Goal: Navigation & Orientation: Find specific page/section

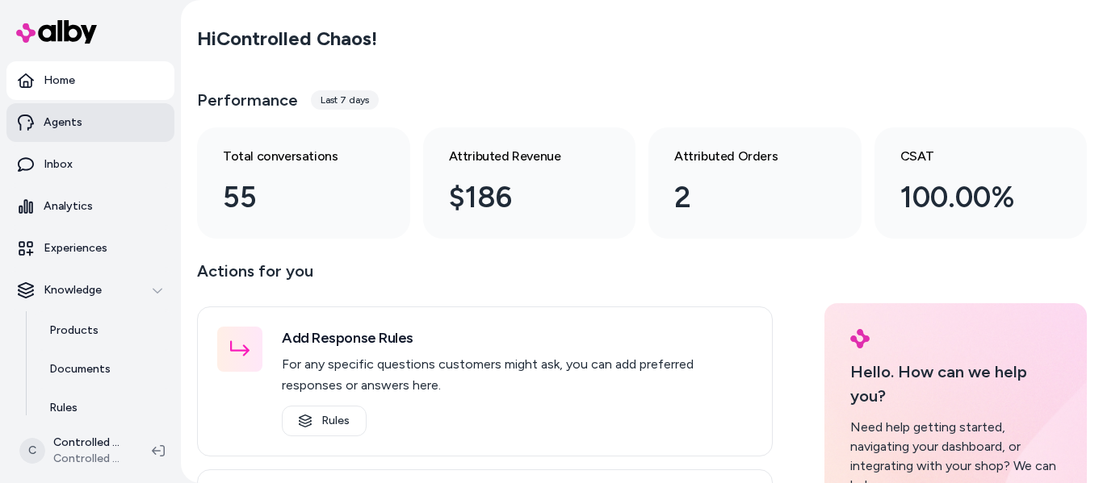
click at [61, 120] on p "Agents" at bounding box center [63, 123] width 39 height 16
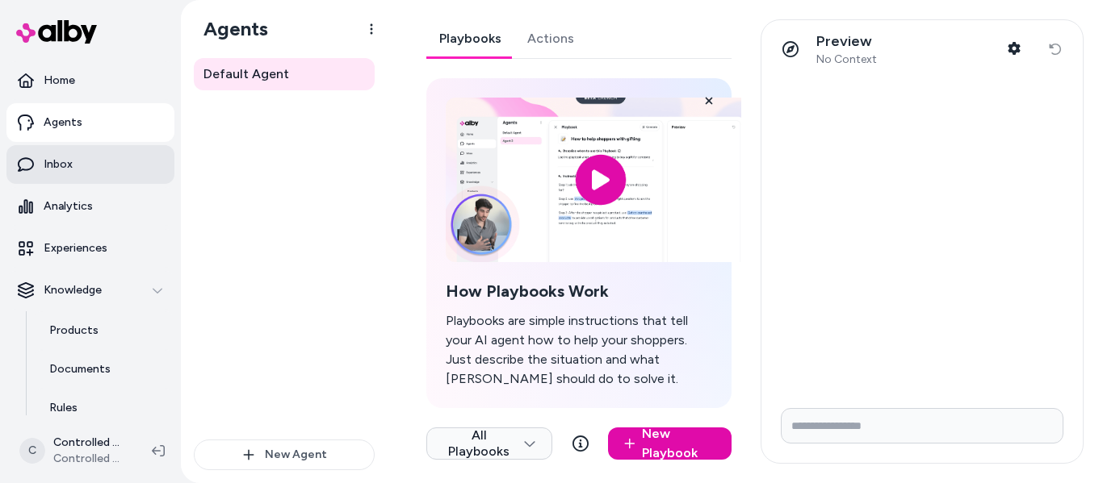
click at [56, 164] on p "Inbox" at bounding box center [58, 165] width 29 height 16
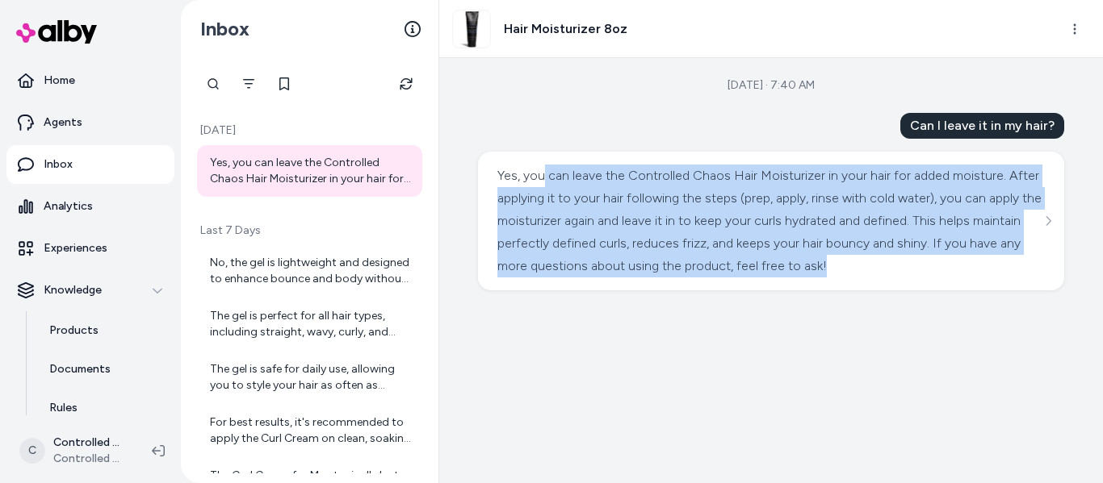
drag, startPoint x: 546, startPoint y: 178, endPoint x: 878, endPoint y: 270, distance: 345.0
click at [878, 270] on div "Yes, you can leave the Controlled Chaos Hair Moisturizer in your hair for added…" at bounding box center [770, 221] width 547 height 113
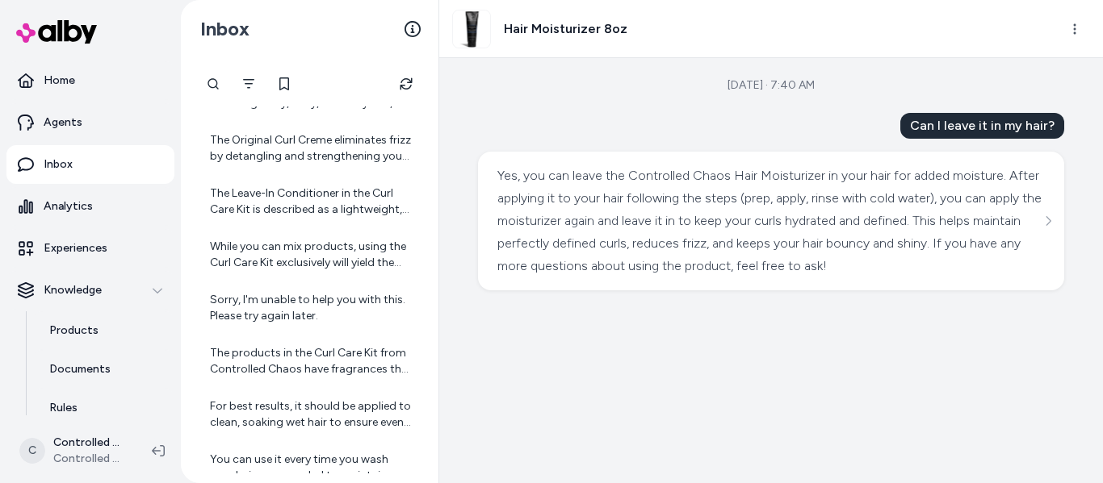
scroll to position [527, 0]
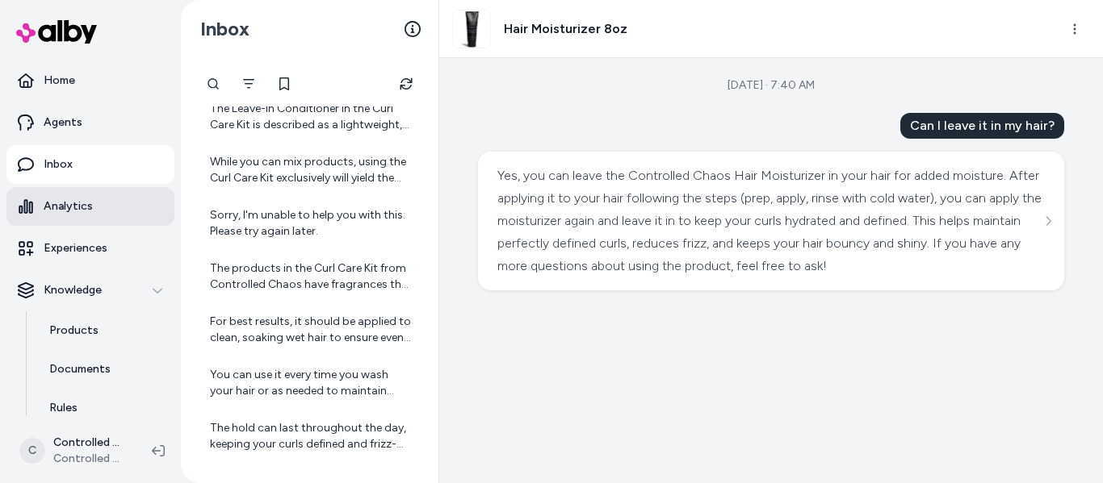
click at [73, 216] on link "Analytics" at bounding box center [90, 206] width 168 height 39
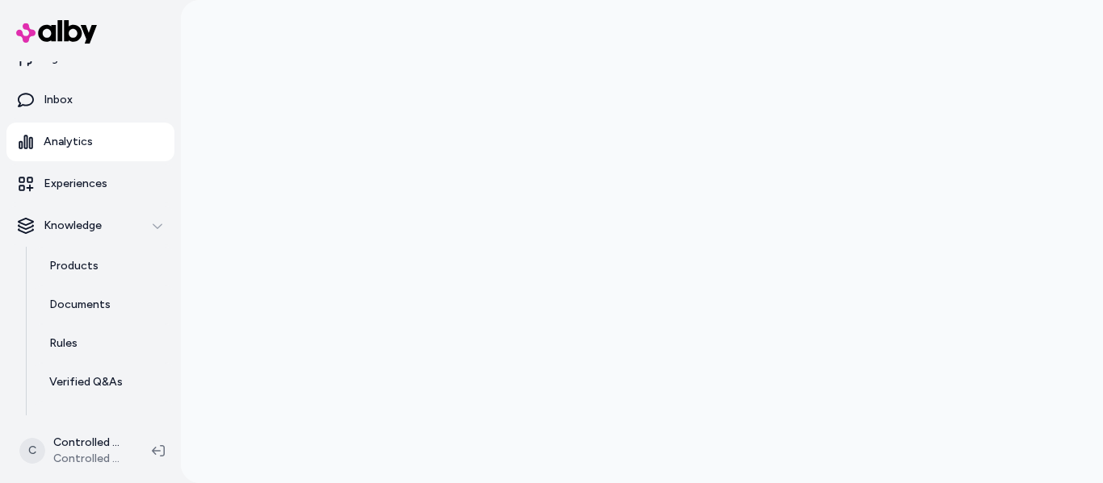
scroll to position [81, 0]
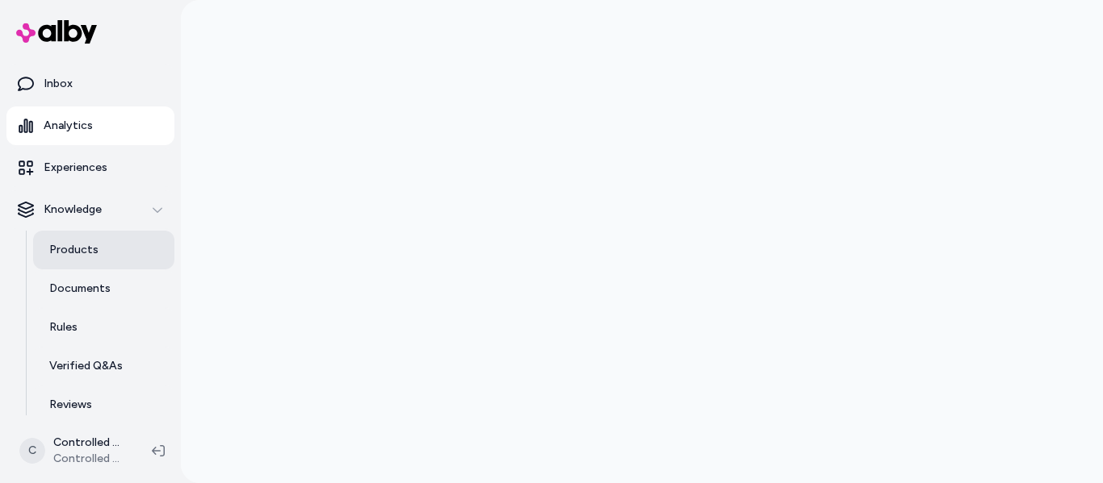
click at [69, 251] on p "Products" at bounding box center [73, 250] width 49 height 16
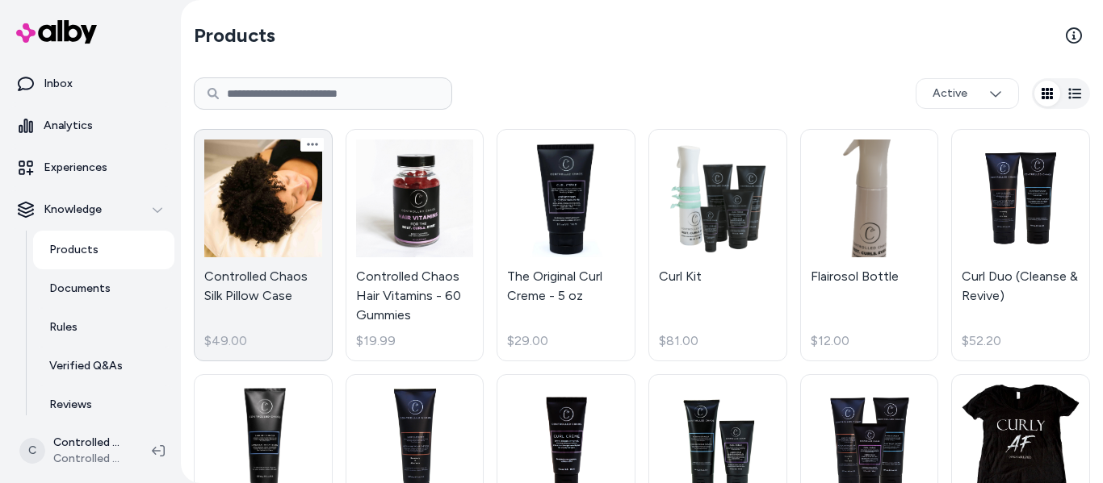
click at [270, 220] on link "Controlled Chaos Silk Pillow Case $49.00" at bounding box center [263, 245] width 139 height 232
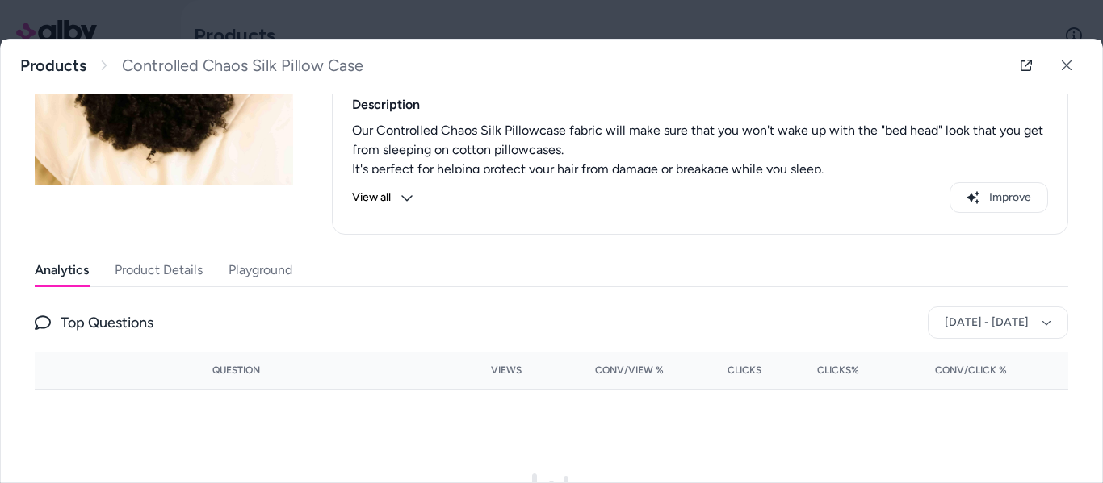
scroll to position [190, 0]
click at [144, 262] on button "Product Details" at bounding box center [159, 271] width 88 height 32
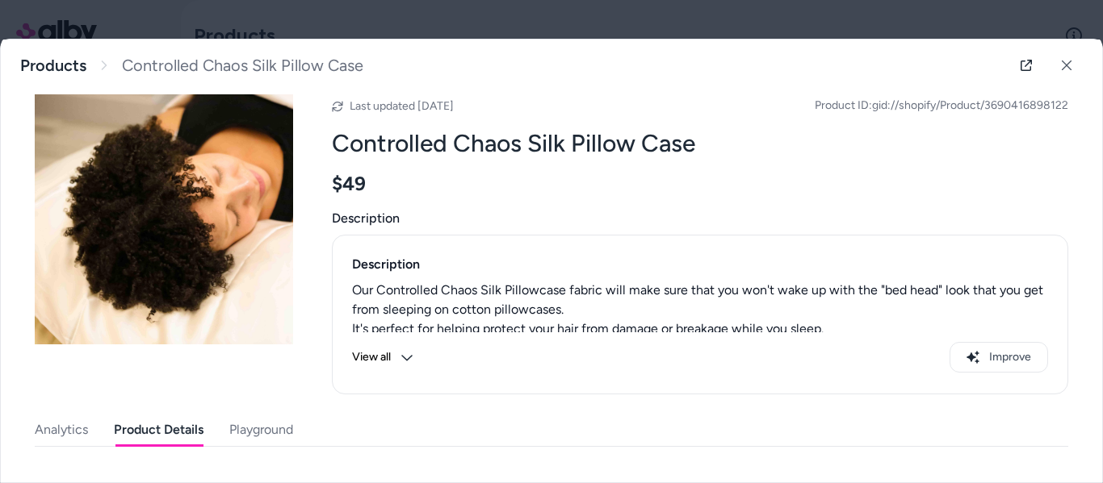
scroll to position [0, 0]
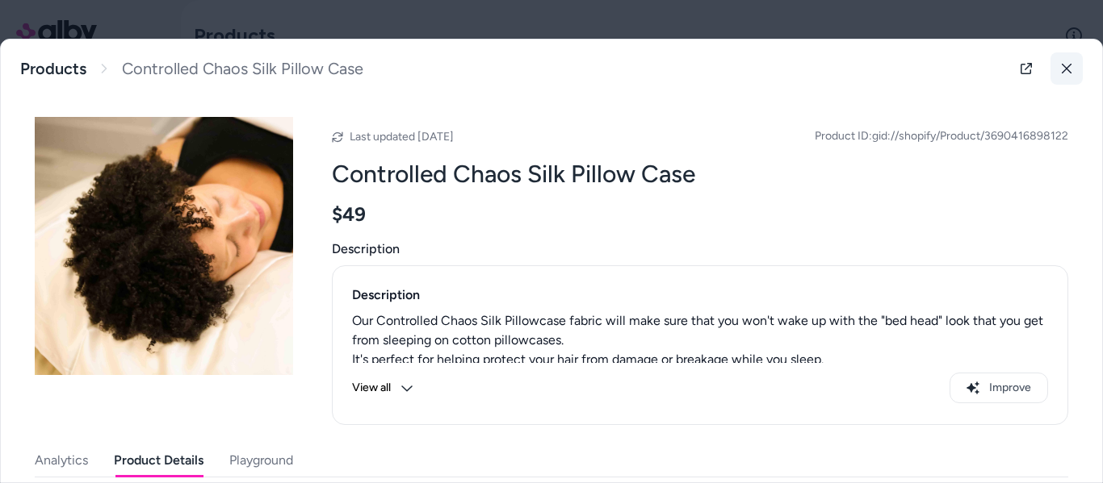
click at [1057, 77] on button at bounding box center [1066, 68] width 32 height 32
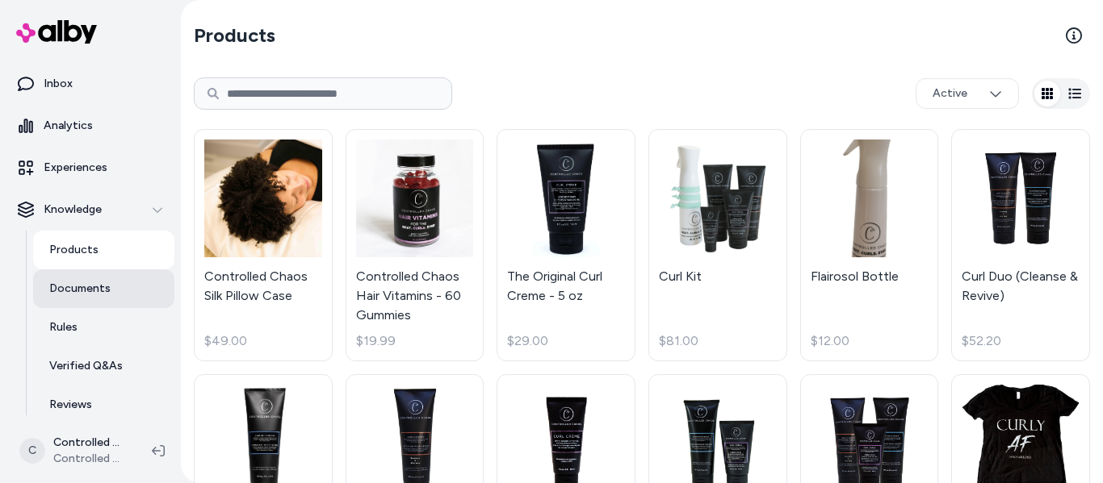
click at [72, 295] on p "Documents" at bounding box center [79, 289] width 61 height 16
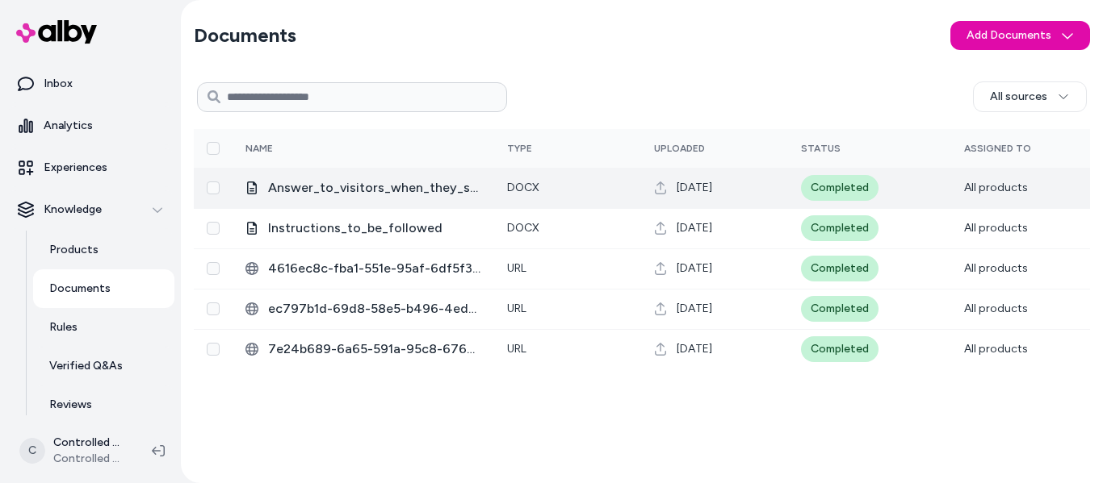
click at [364, 194] on span "Answer_to_visitors_when_they_say_anything_about_customer_support" at bounding box center [374, 187] width 213 height 19
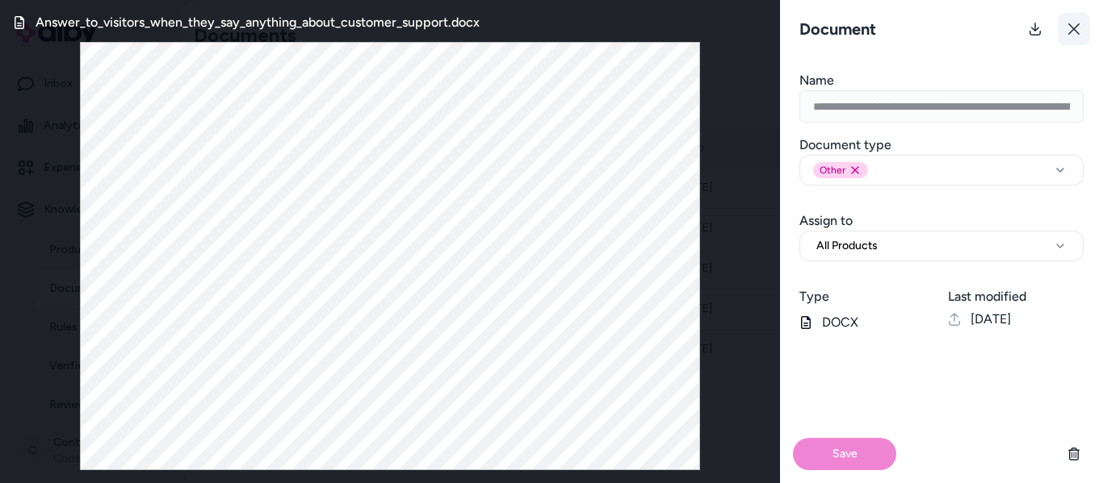
click at [1073, 27] on icon at bounding box center [1073, 29] width 13 height 13
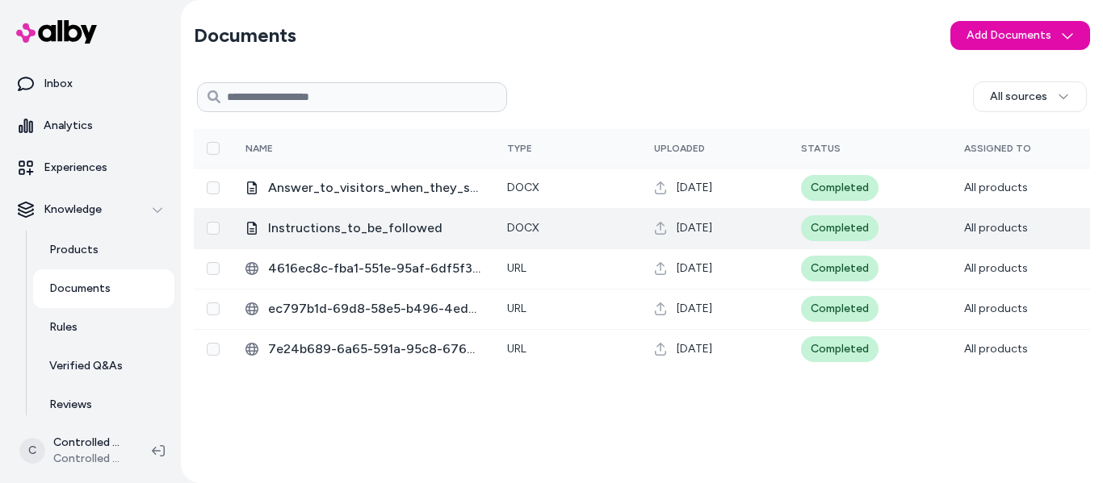
click at [363, 221] on span "Instructions_to_be_followed" at bounding box center [374, 228] width 213 height 19
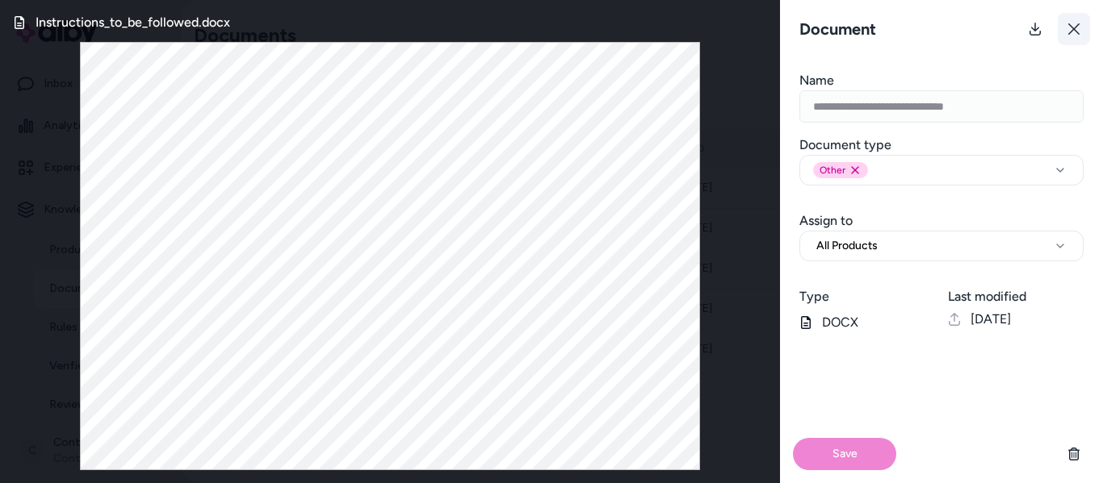
click at [1069, 32] on icon at bounding box center [1073, 29] width 13 height 13
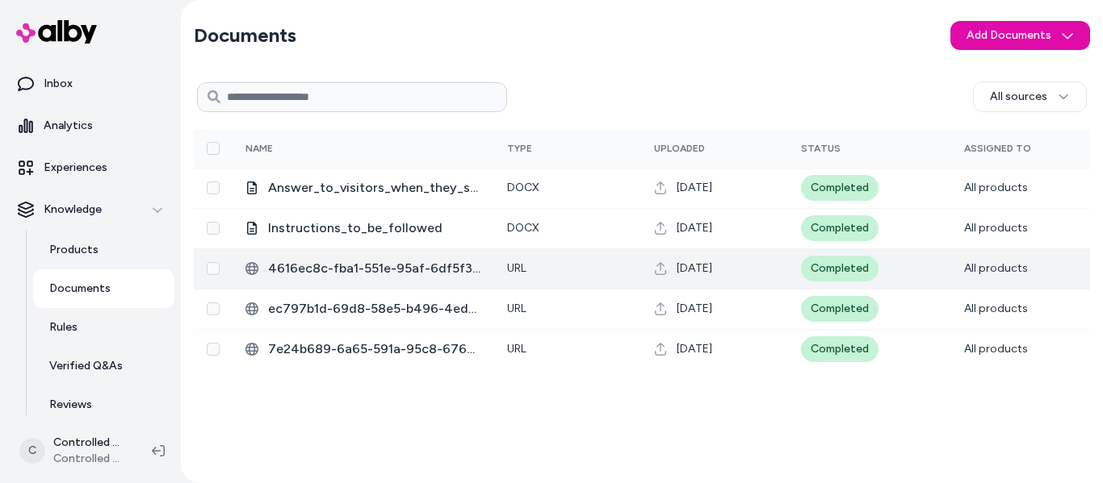
click at [385, 270] on span "4616ec8c-fba1-551e-95af-6df5f3ca6a6e" at bounding box center [374, 268] width 213 height 19
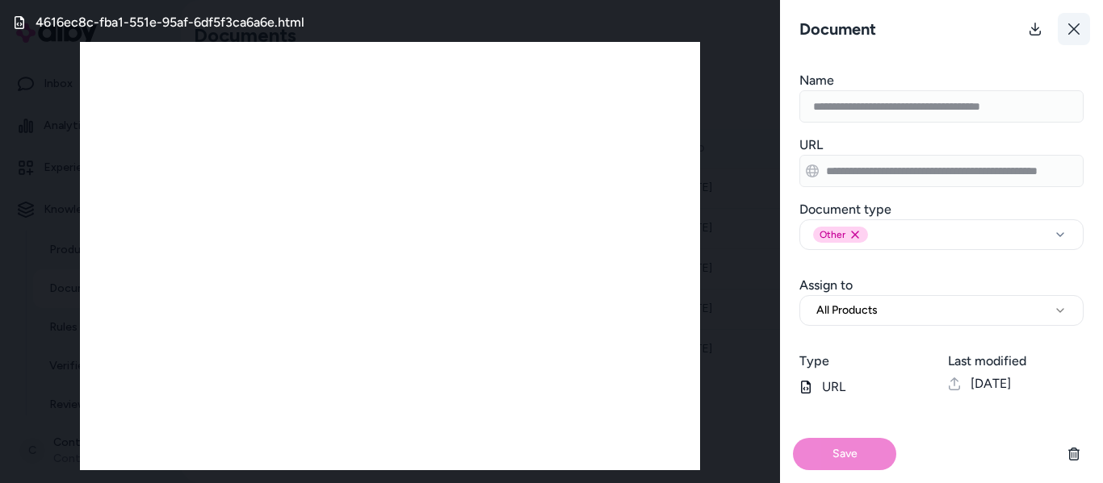
click at [1068, 27] on icon at bounding box center [1073, 29] width 13 height 13
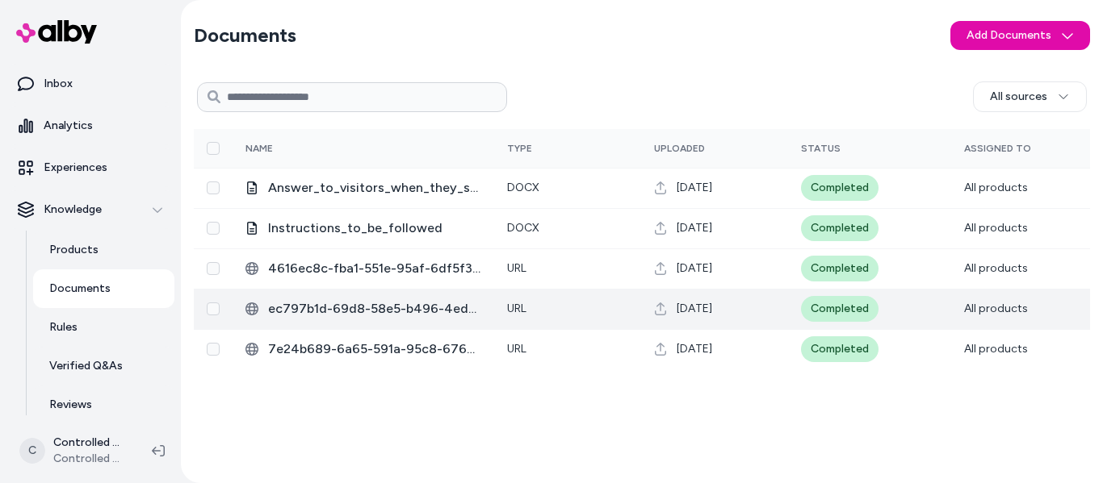
click at [368, 305] on span "ec797b1d-69d8-58e5-b496-4ed345d05fb5" at bounding box center [374, 308] width 213 height 19
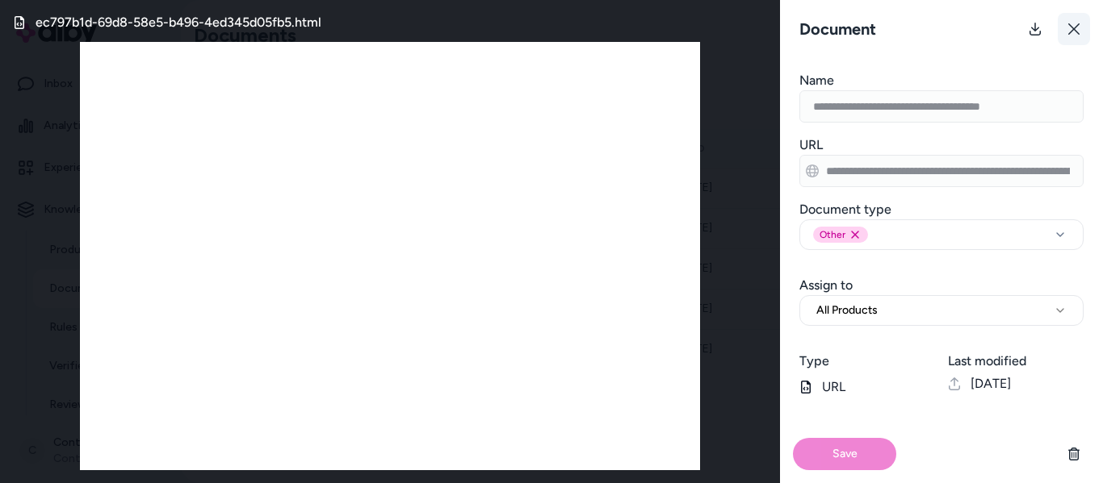
click at [1075, 24] on icon at bounding box center [1073, 29] width 13 height 13
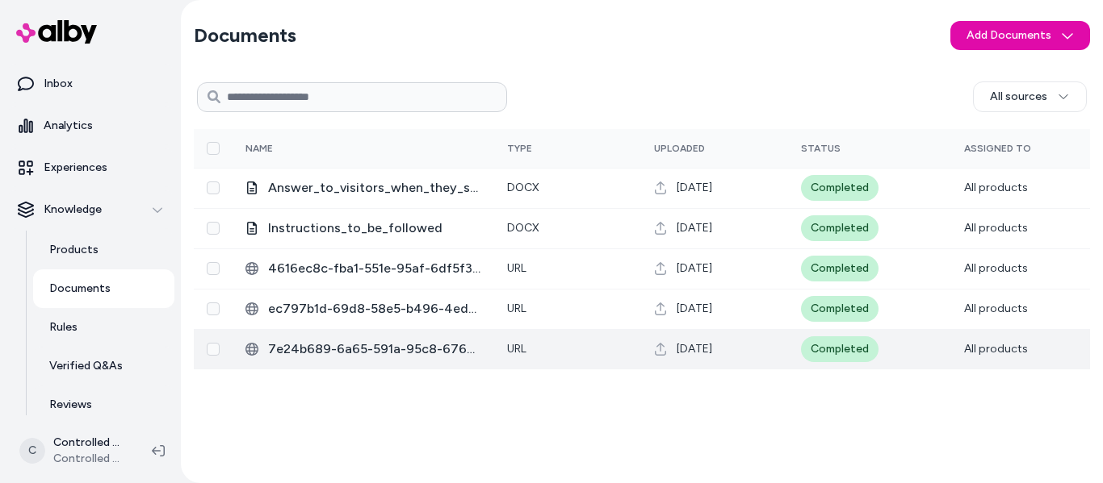
click at [319, 354] on span "7e24b689-6a65-591a-95c8-676aa0c0687a" at bounding box center [374, 349] width 213 height 19
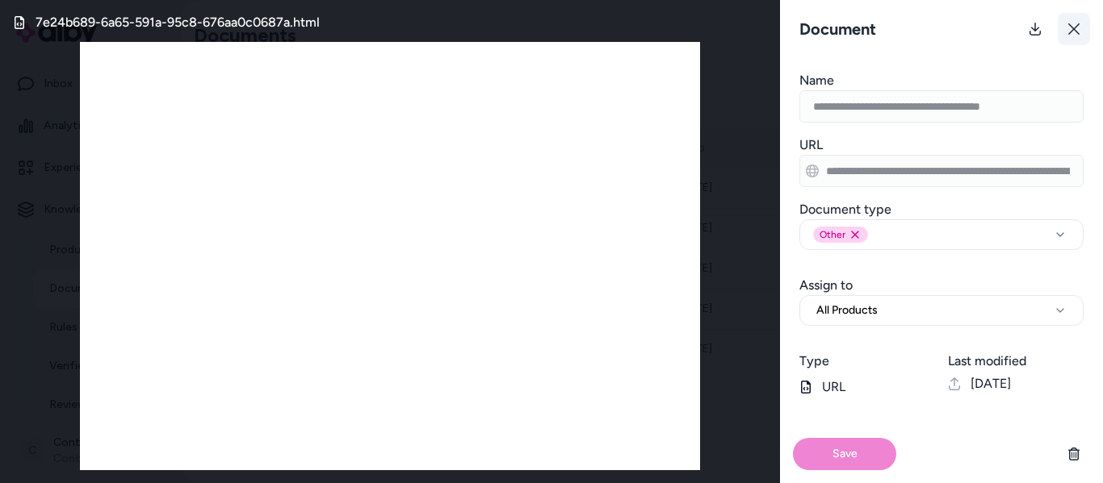
click at [1069, 36] on button at bounding box center [1073, 29] width 32 height 32
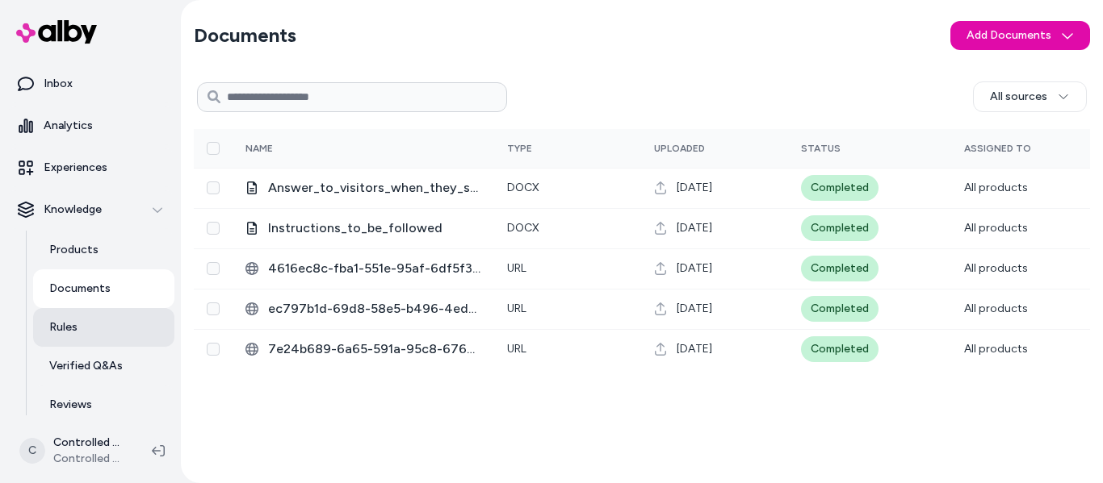
click at [69, 321] on p "Rules" at bounding box center [63, 328] width 28 height 16
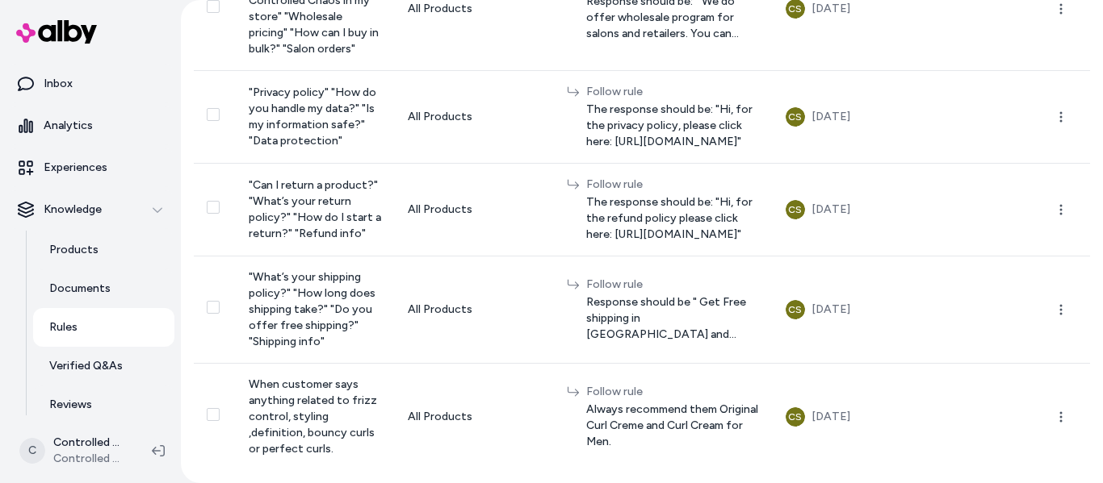
scroll to position [798, 0]
click at [104, 365] on p "Verified Q&As" at bounding box center [85, 366] width 73 height 16
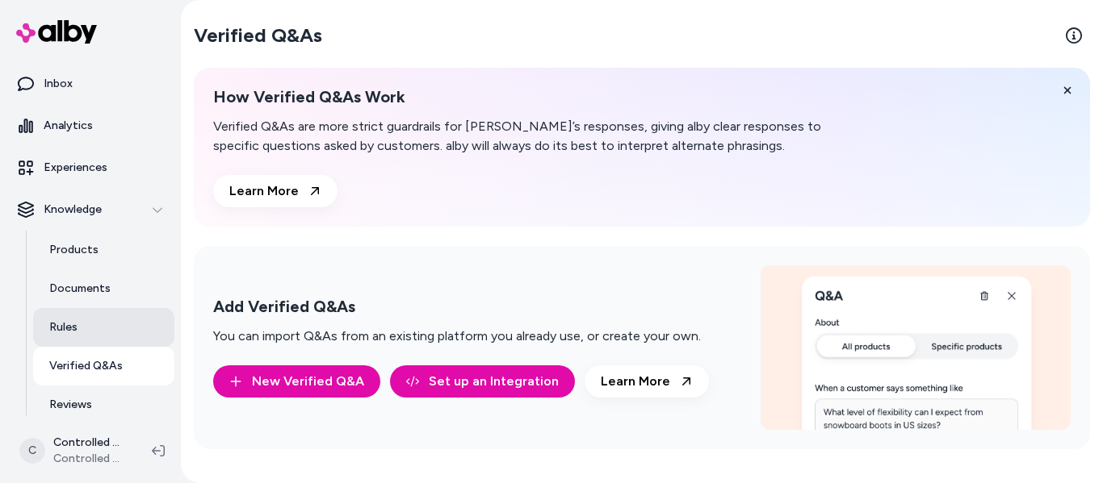
scroll to position [170, 0]
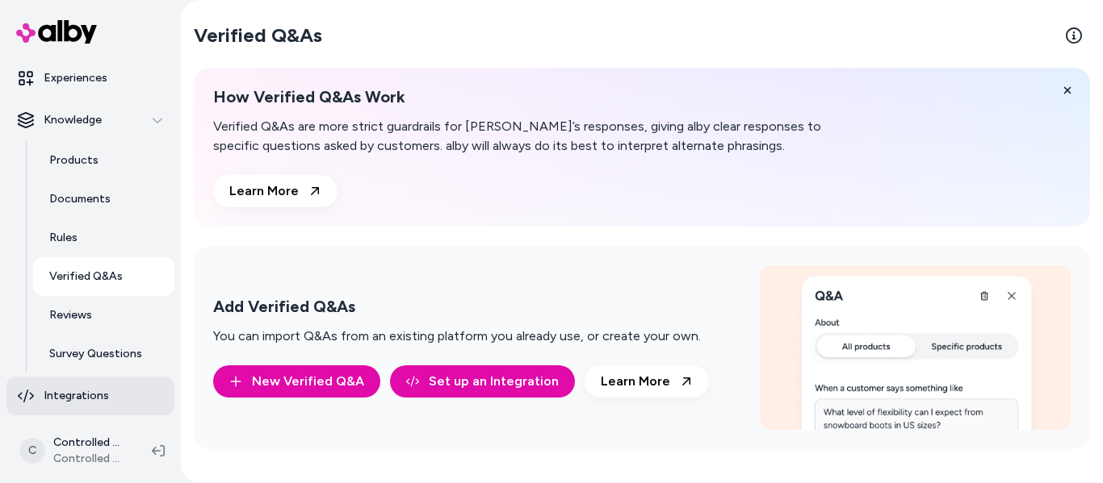
click at [88, 400] on p "Integrations" at bounding box center [76, 396] width 65 height 16
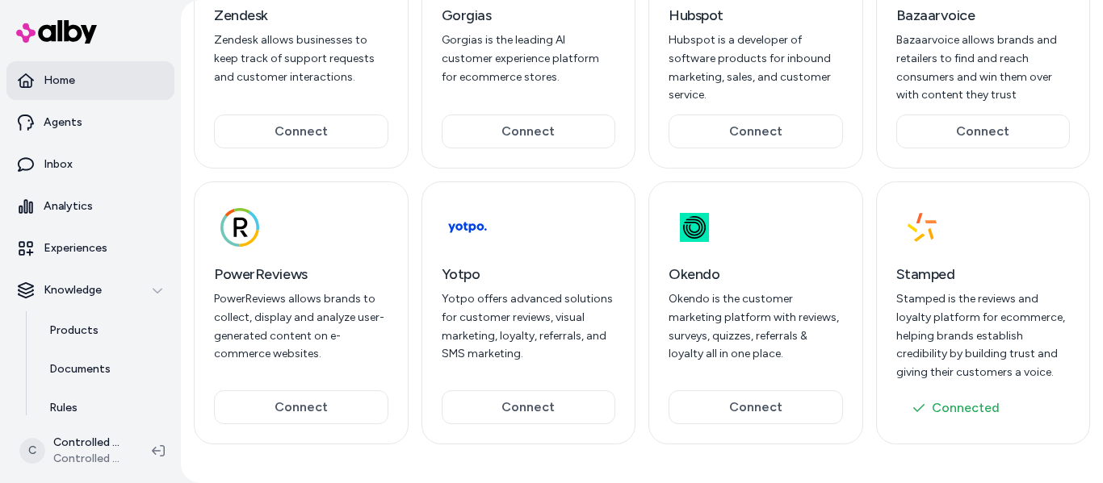
click at [81, 91] on link "Home" at bounding box center [90, 80] width 168 height 39
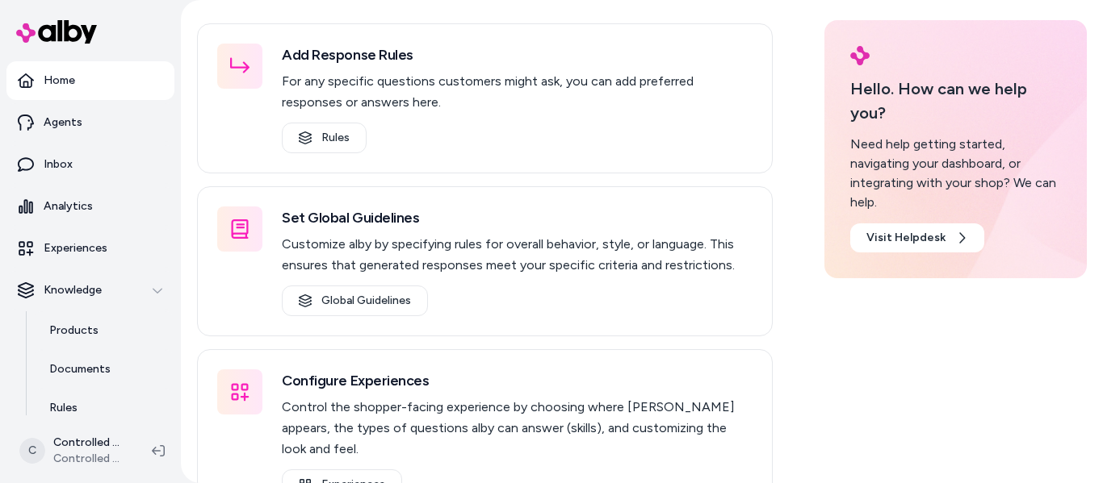
scroll to position [316, 0]
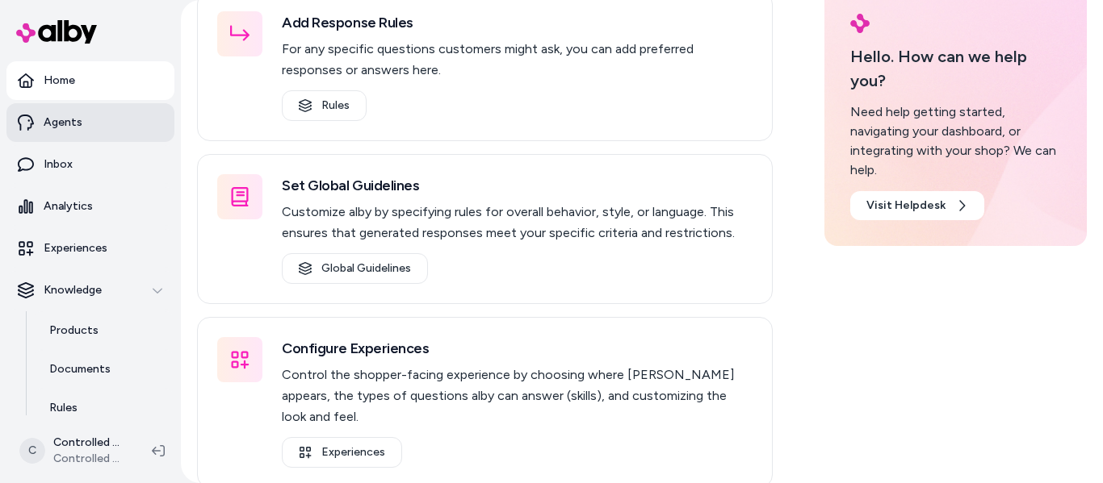
click at [83, 125] on link "Agents" at bounding box center [90, 122] width 168 height 39
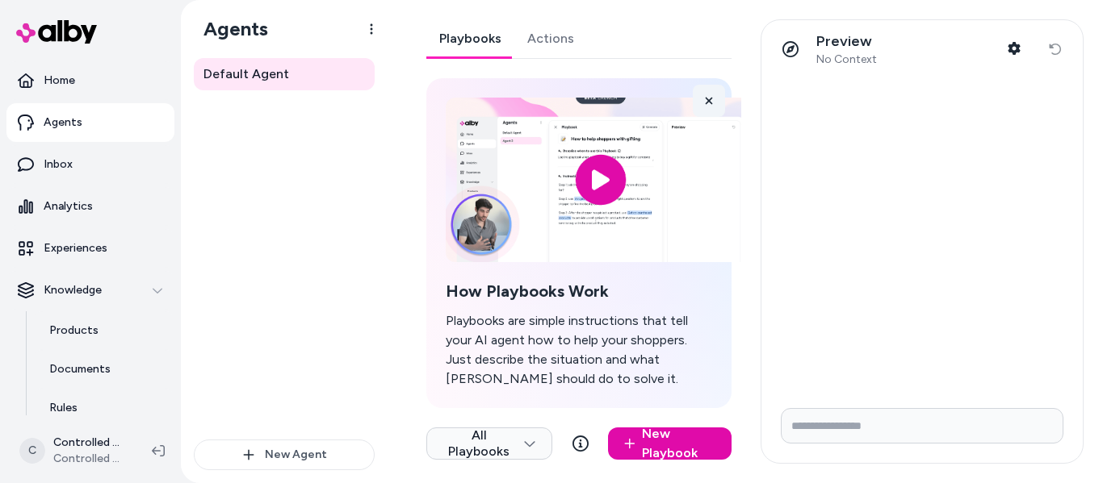
click at [703, 103] on icon at bounding box center [708, 100] width 11 height 11
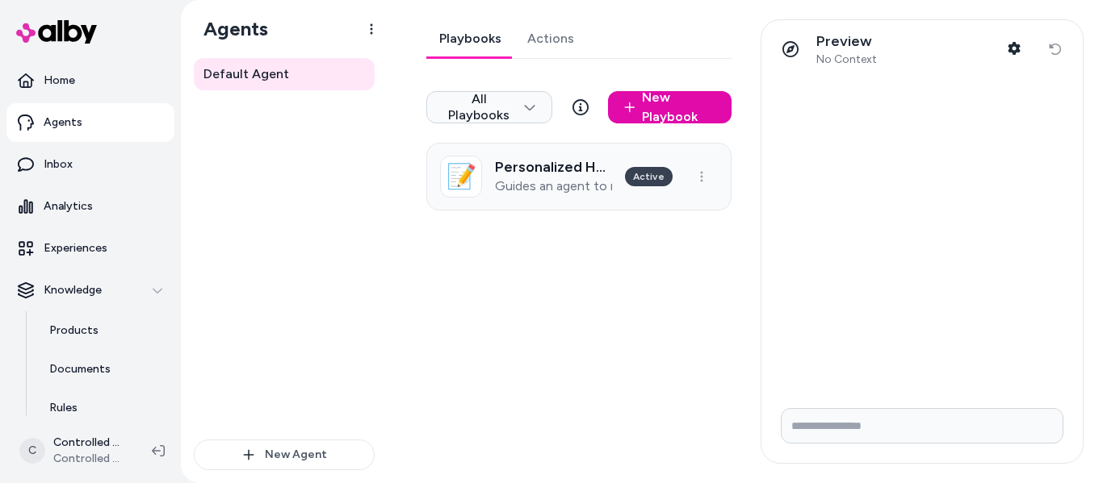
click at [520, 167] on h3 "Personalized Hair Care Routine Recommendation" at bounding box center [553, 167] width 117 height 16
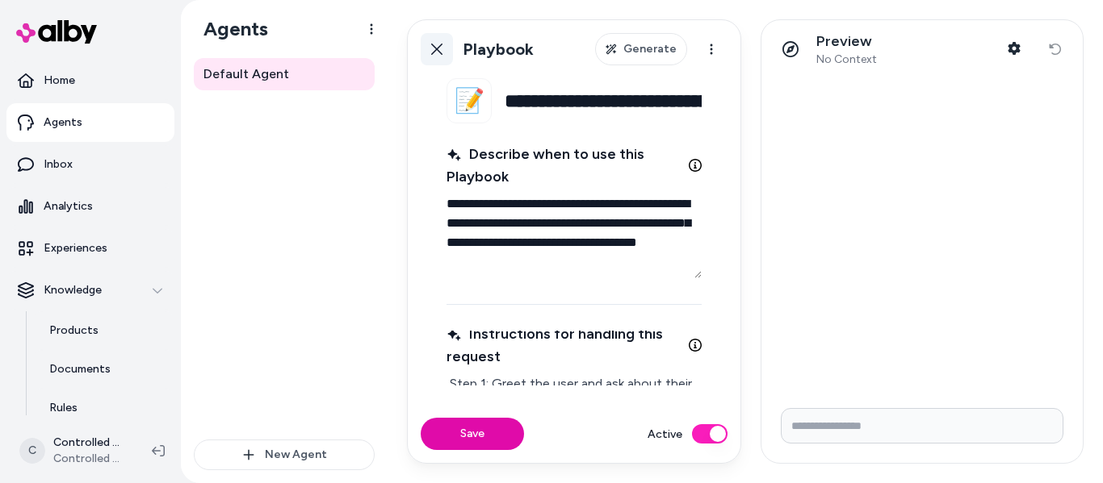
click at [438, 48] on icon at bounding box center [436, 49] width 11 height 11
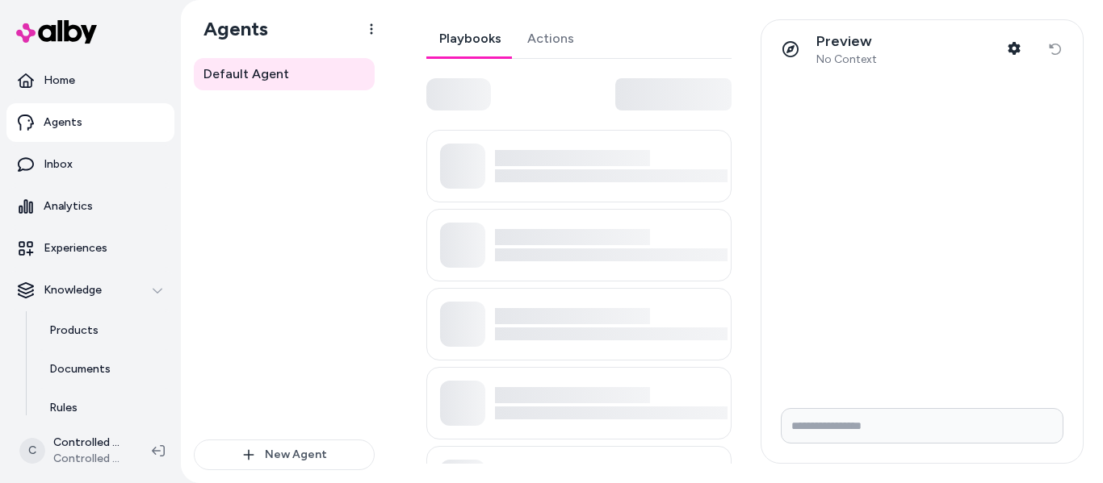
click at [337, 233] on html "Home Agents Inbox Analytics Experiences Knowledge Products Documents Rules Veri…" at bounding box center [551, 241] width 1103 height 483
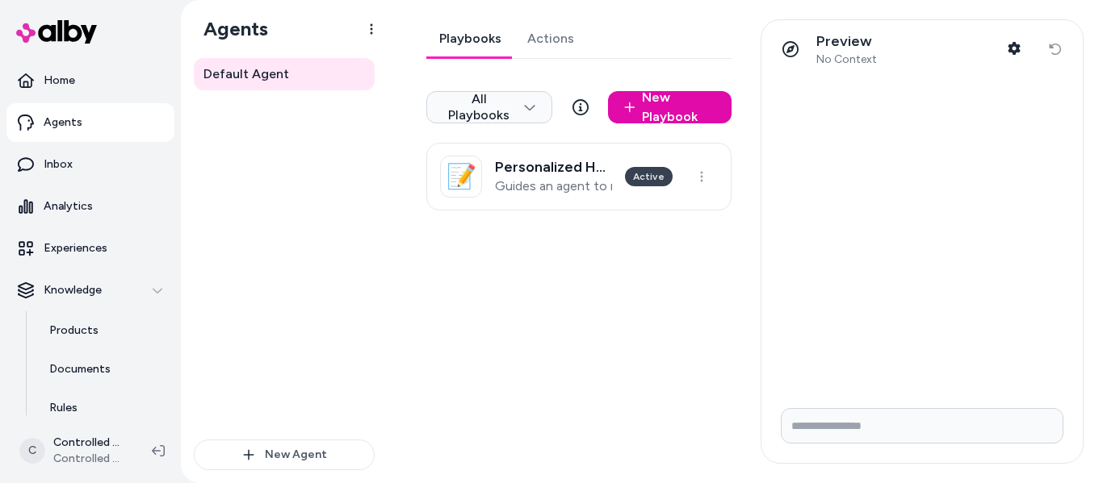
click at [71, 33] on img at bounding box center [56, 31] width 81 height 23
